Goal: Find specific page/section: Find specific page/section

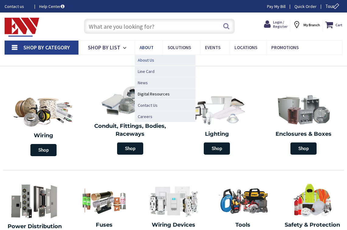
click at [144, 61] on span "About Us" at bounding box center [146, 60] width 16 height 6
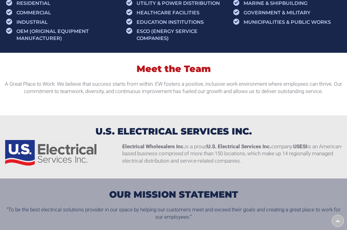
click at [146, 71] on h3 "Meet the Team" at bounding box center [173, 68] width 341 height 11
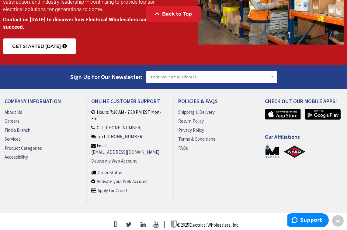
scroll to position [885, 0]
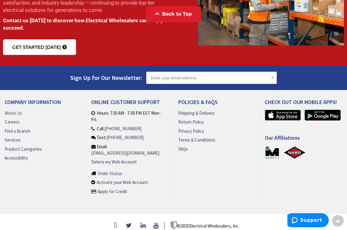
click at [15, 110] on link "About Us" at bounding box center [14, 113] width 18 height 6
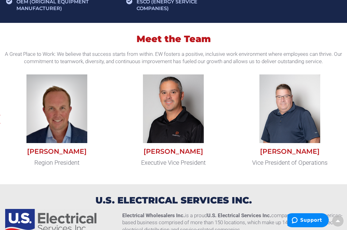
scroll to position [481, 0]
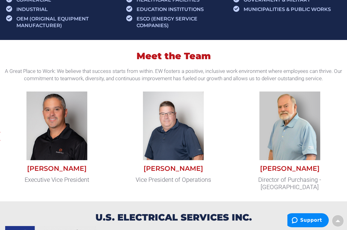
scroll to position [466, 0]
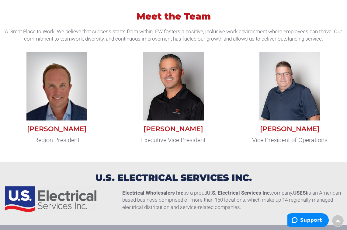
scroll to position [501, 0]
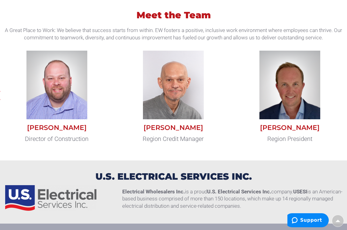
click at [297, 92] on img at bounding box center [290, 85] width 61 height 69
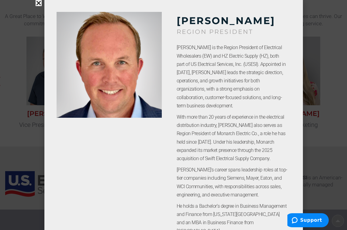
scroll to position [0, 0]
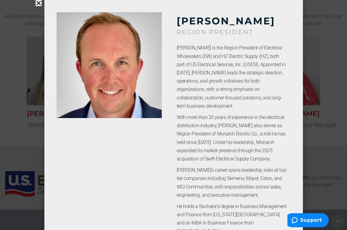
click at [336, 49] on div "Dan Wise REGION PRESIDENT Dan Wise is the Region President of Electrical Wholes…" at bounding box center [173, 115] width 347 height 230
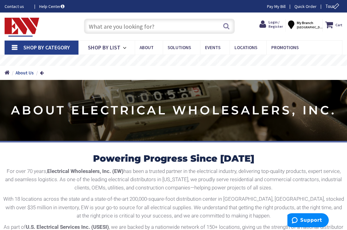
click at [205, 26] on input "text" at bounding box center [159, 26] width 151 height 15
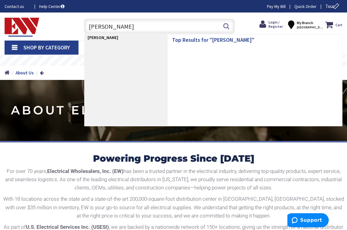
type input "Ben Wise"
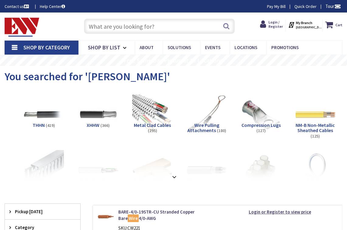
click at [134, 25] on input "text" at bounding box center [159, 26] width 151 height 15
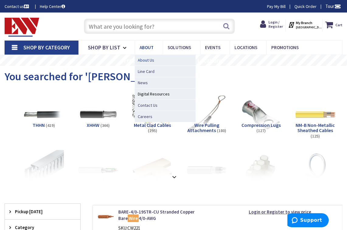
click at [145, 58] on span "About Us" at bounding box center [146, 60] width 16 height 6
